Goal: Navigation & Orientation: Go to known website

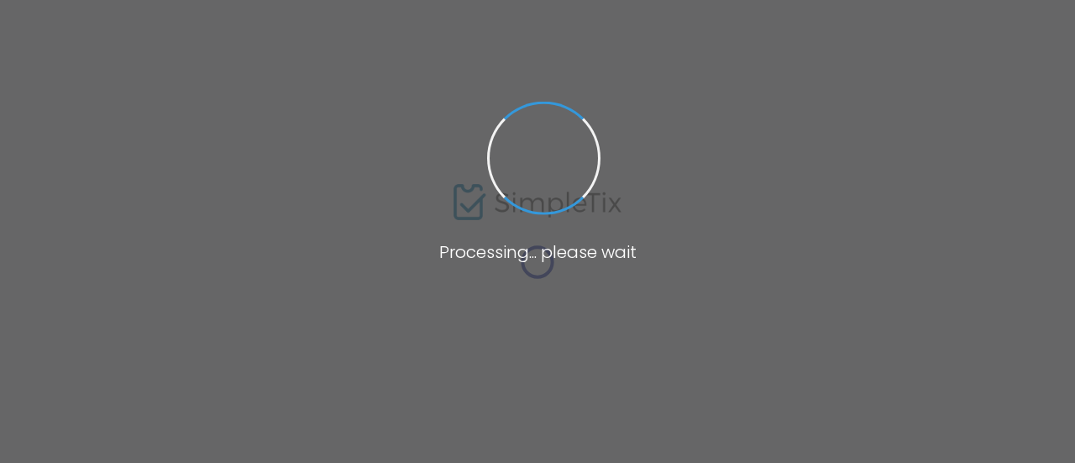
click at [575, 305] on span at bounding box center [537, 231] width 1075 height 463
